Goal: Find specific page/section: Find specific page/section

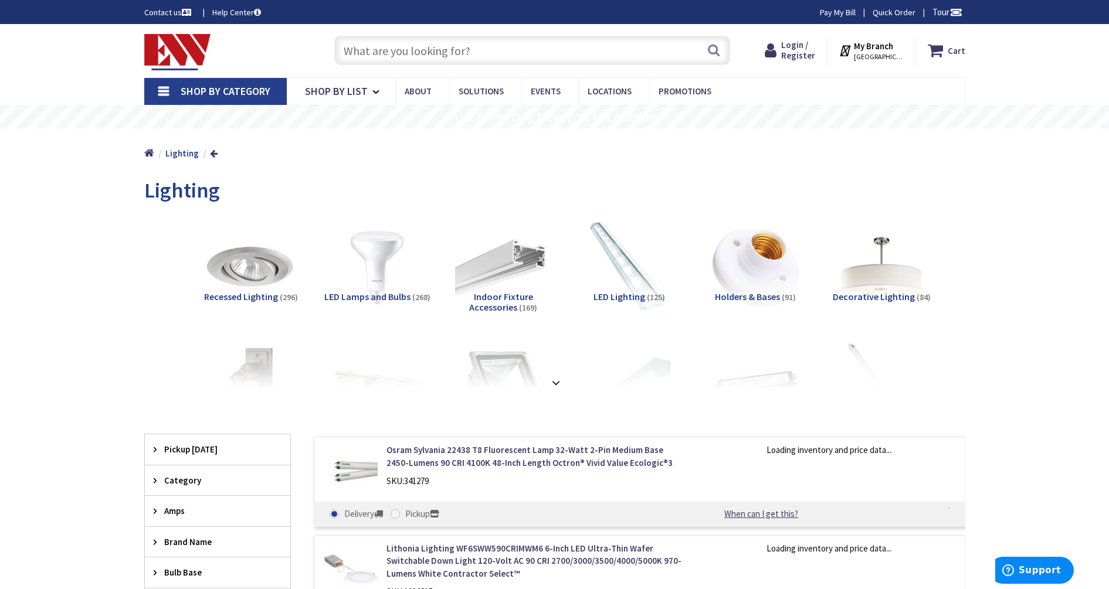
click at [627, 297] on span "LED Lighting" at bounding box center [619, 297] width 52 height 12
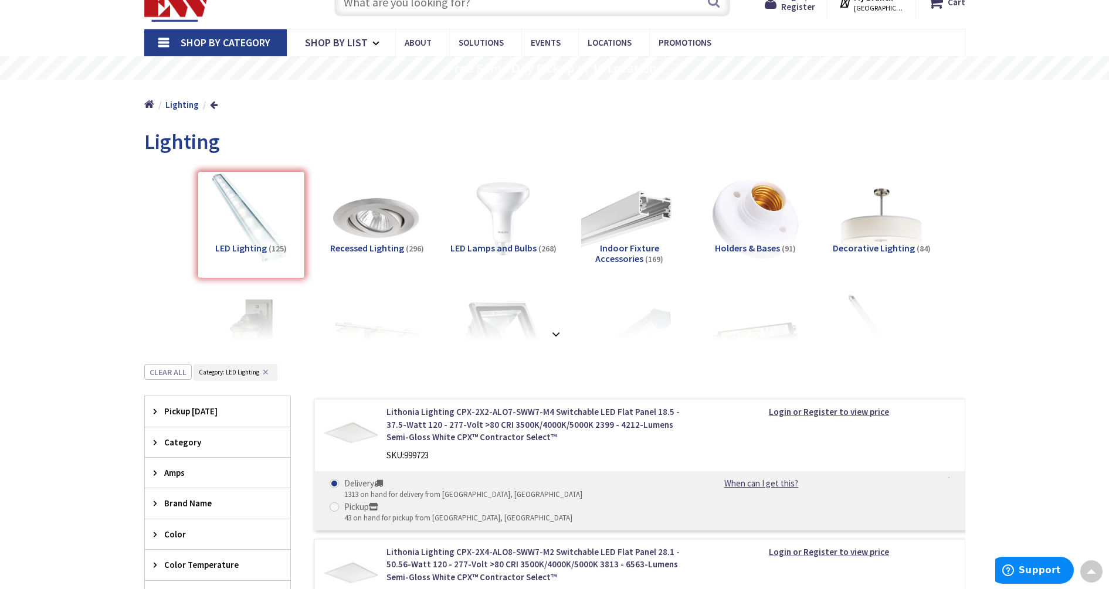
scroll to position [46, 0]
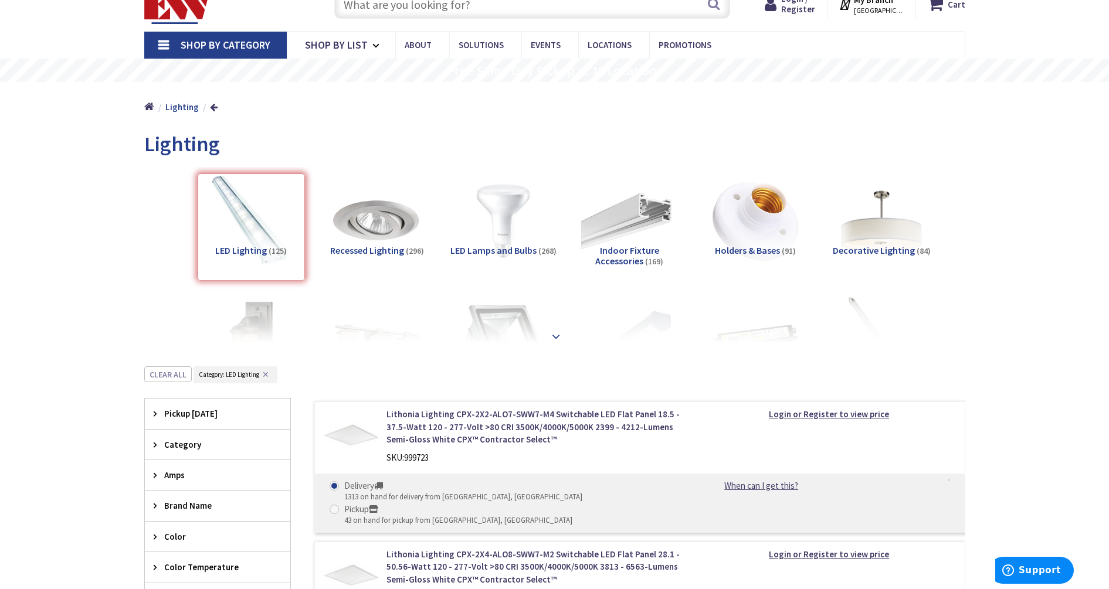
click at [556, 332] on strong at bounding box center [556, 331] width 14 height 13
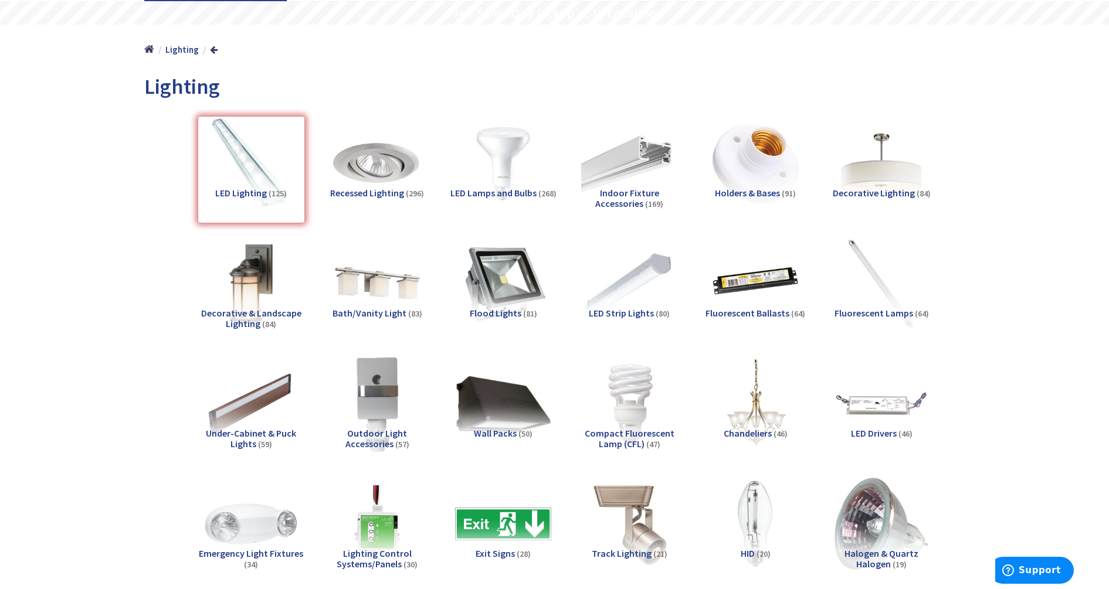
scroll to position [120, 0]
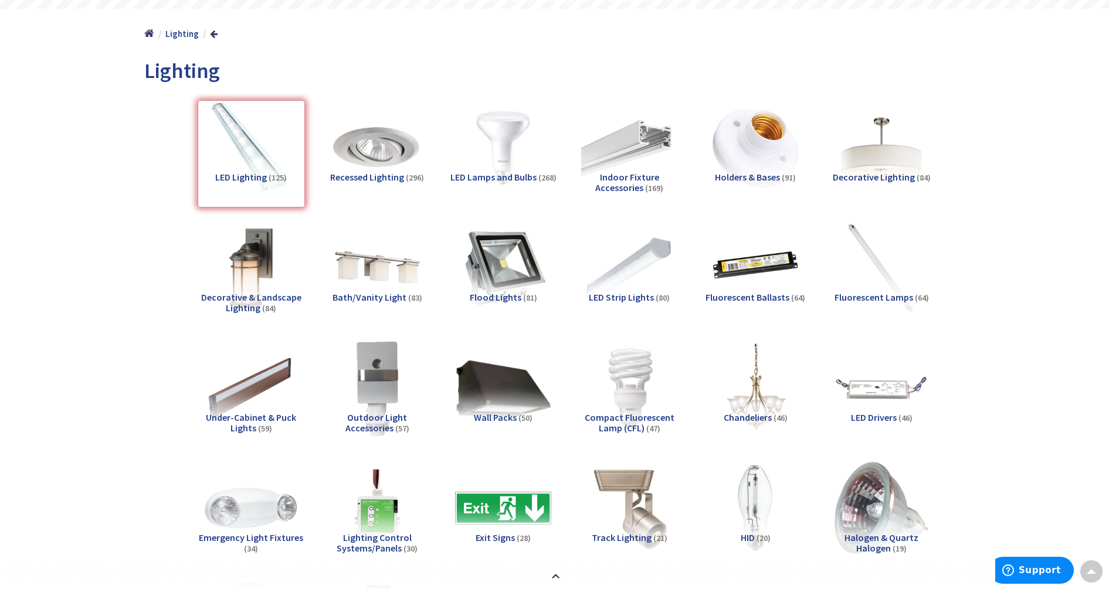
click at [254, 420] on span "Under-Cabinet & Puck Lights" at bounding box center [251, 423] width 90 height 22
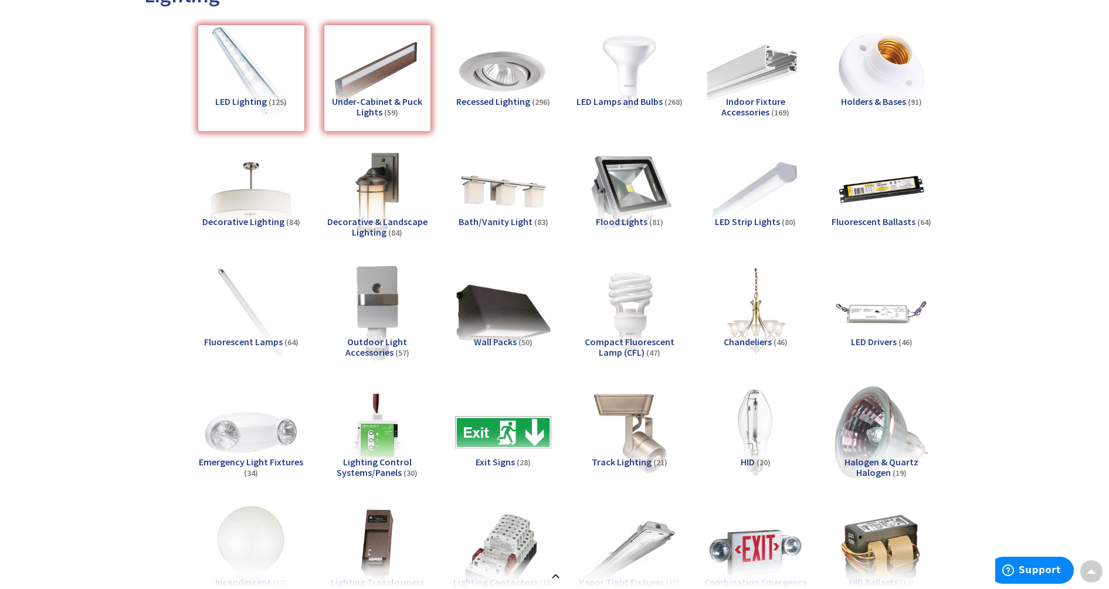
scroll to position [0, 0]
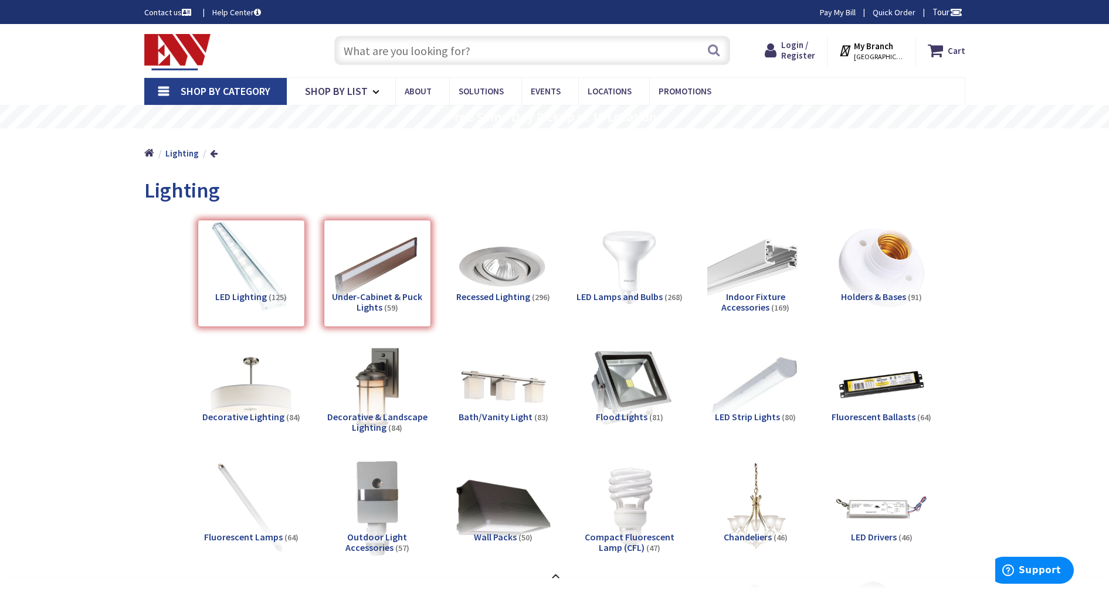
click at [243, 288] on div "LED Lighting (125)" at bounding box center [251, 273] width 107 height 107
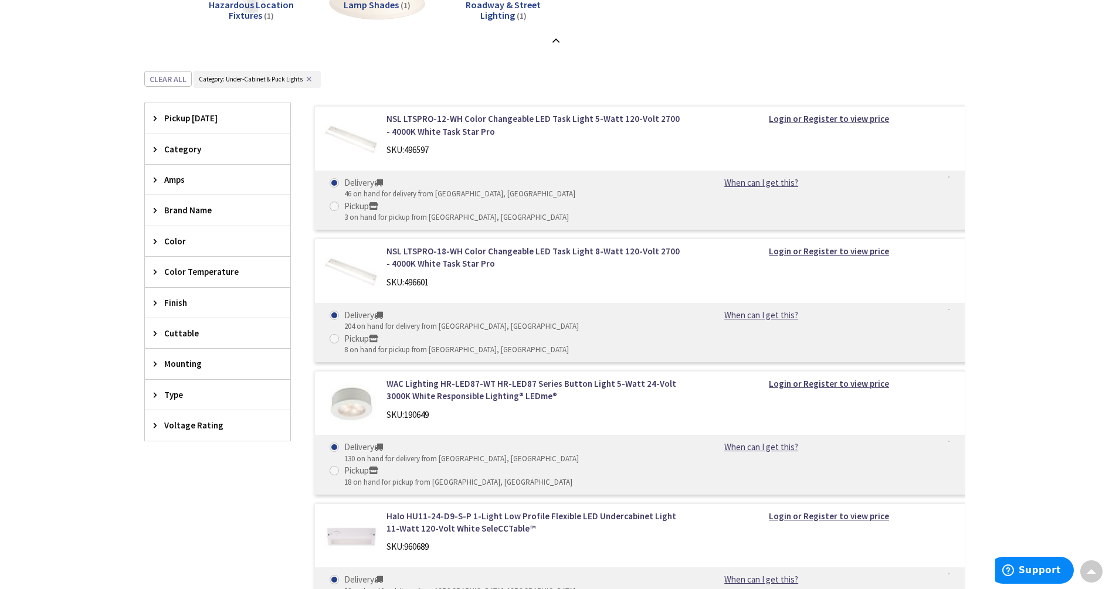
scroll to position [1251, 0]
